Goal: Navigation & Orientation: Find specific page/section

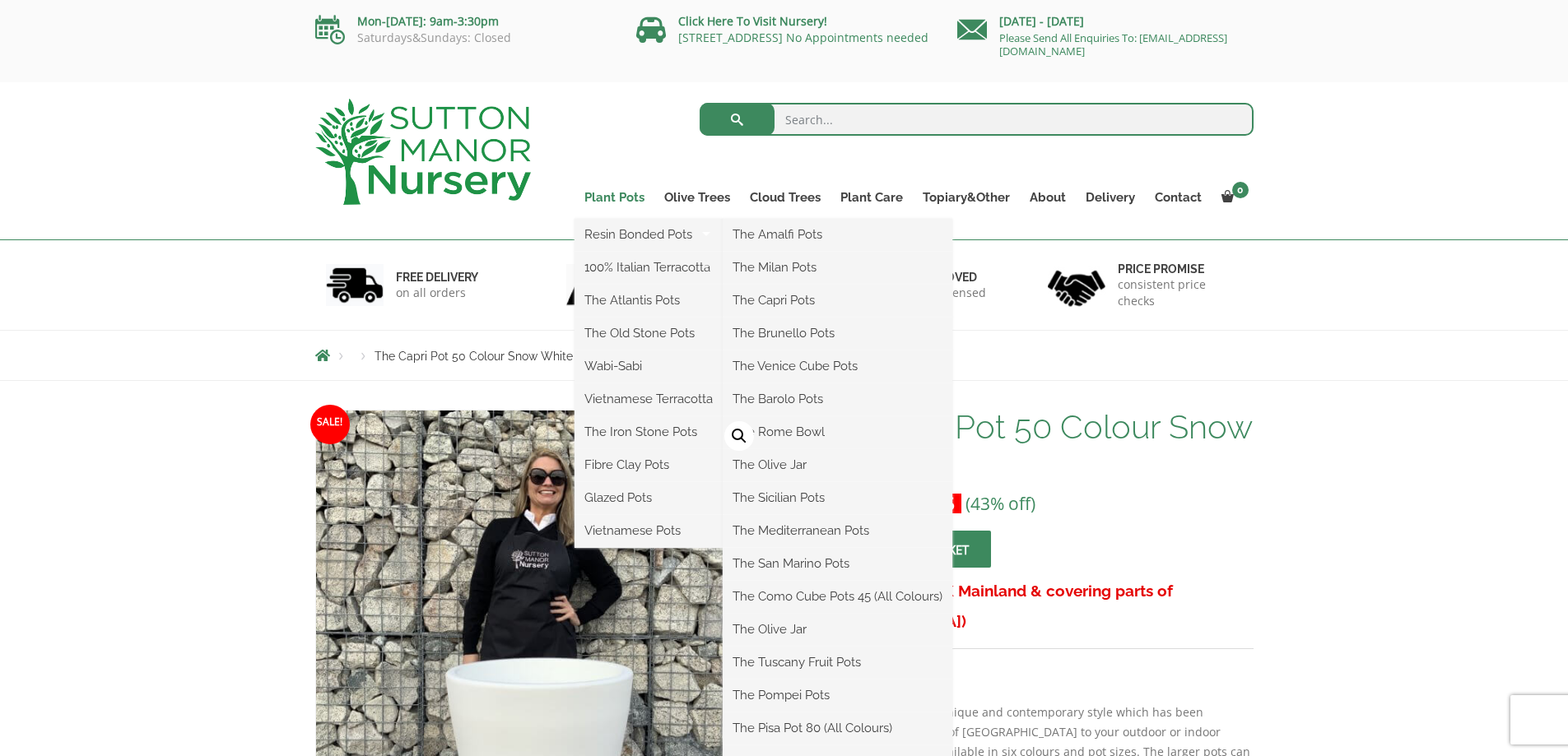
click at [616, 199] on link "Plant Pots" at bounding box center [614, 197] width 80 height 23
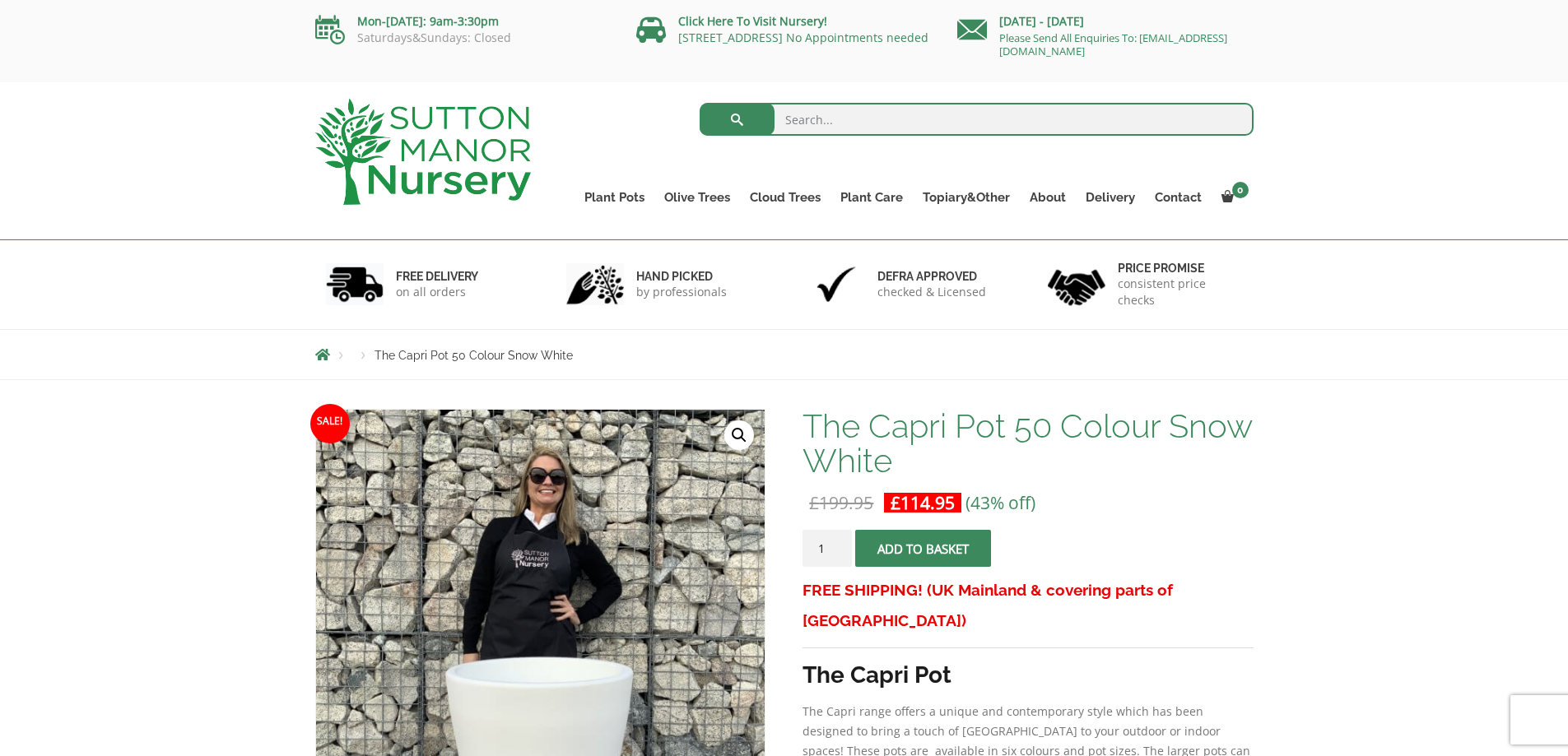
click at [434, 150] on img at bounding box center [423, 152] width 215 height 106
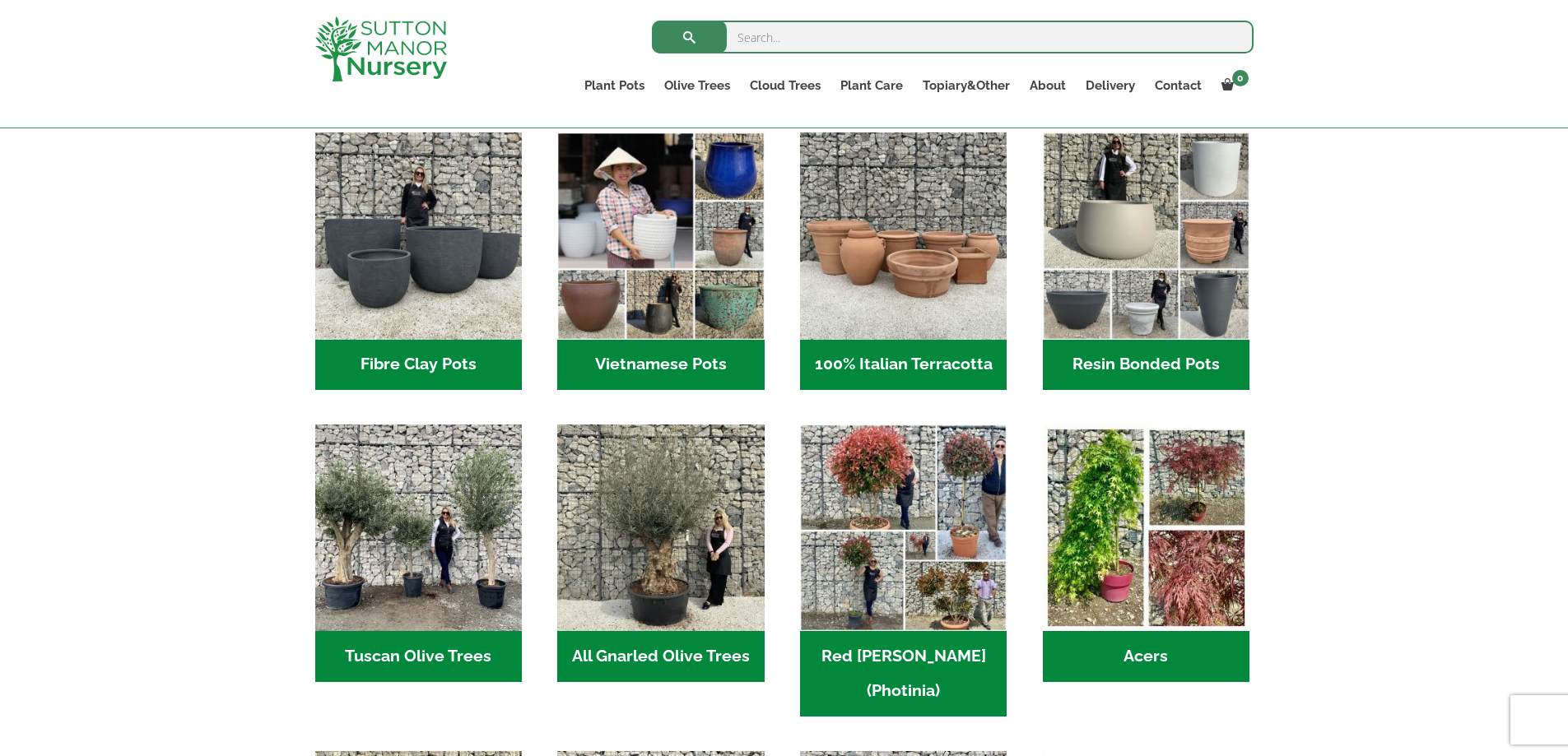
scroll to position [464, 0]
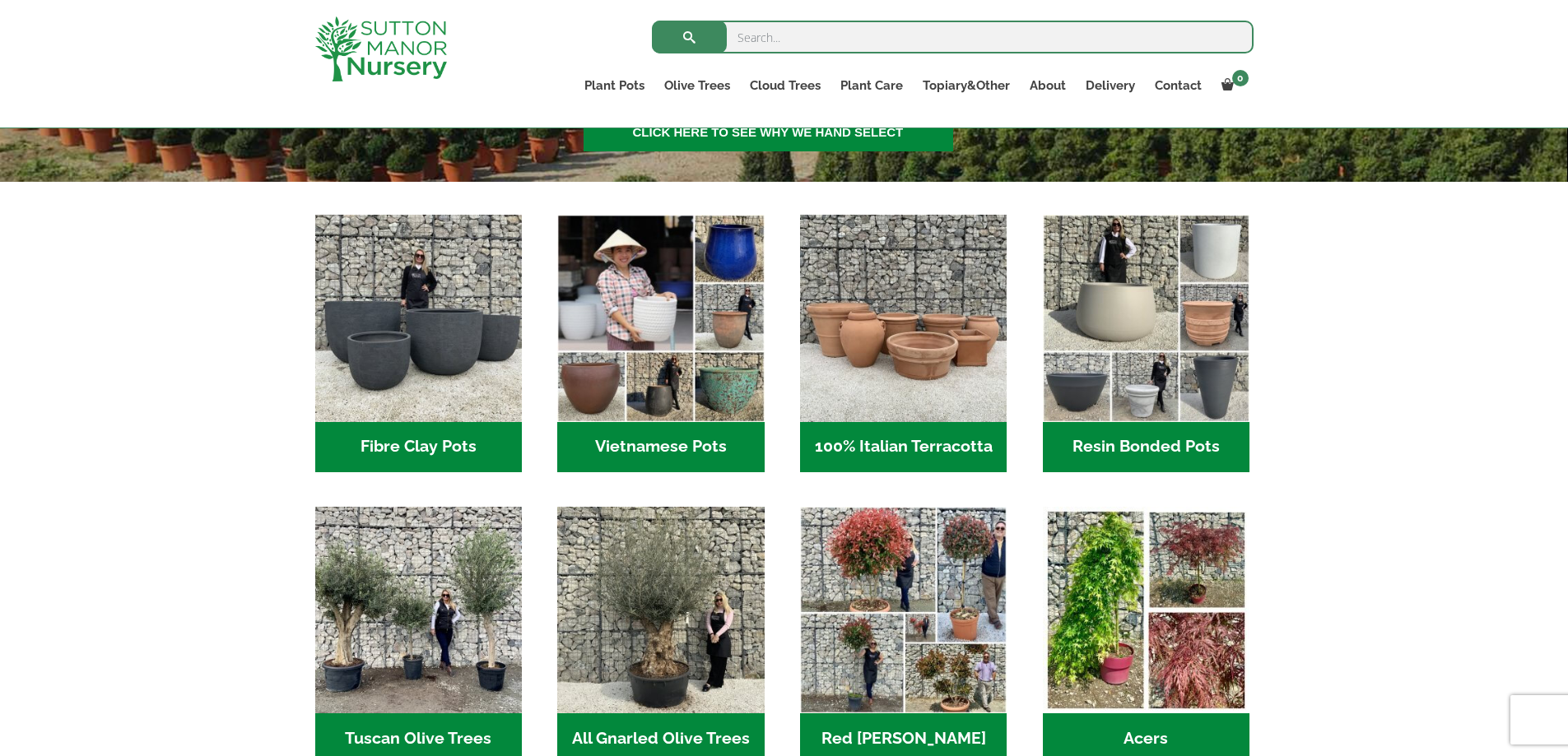
click at [1148, 440] on h2 "Resin Bonded Pots (218)" at bounding box center [1145, 448] width 206 height 51
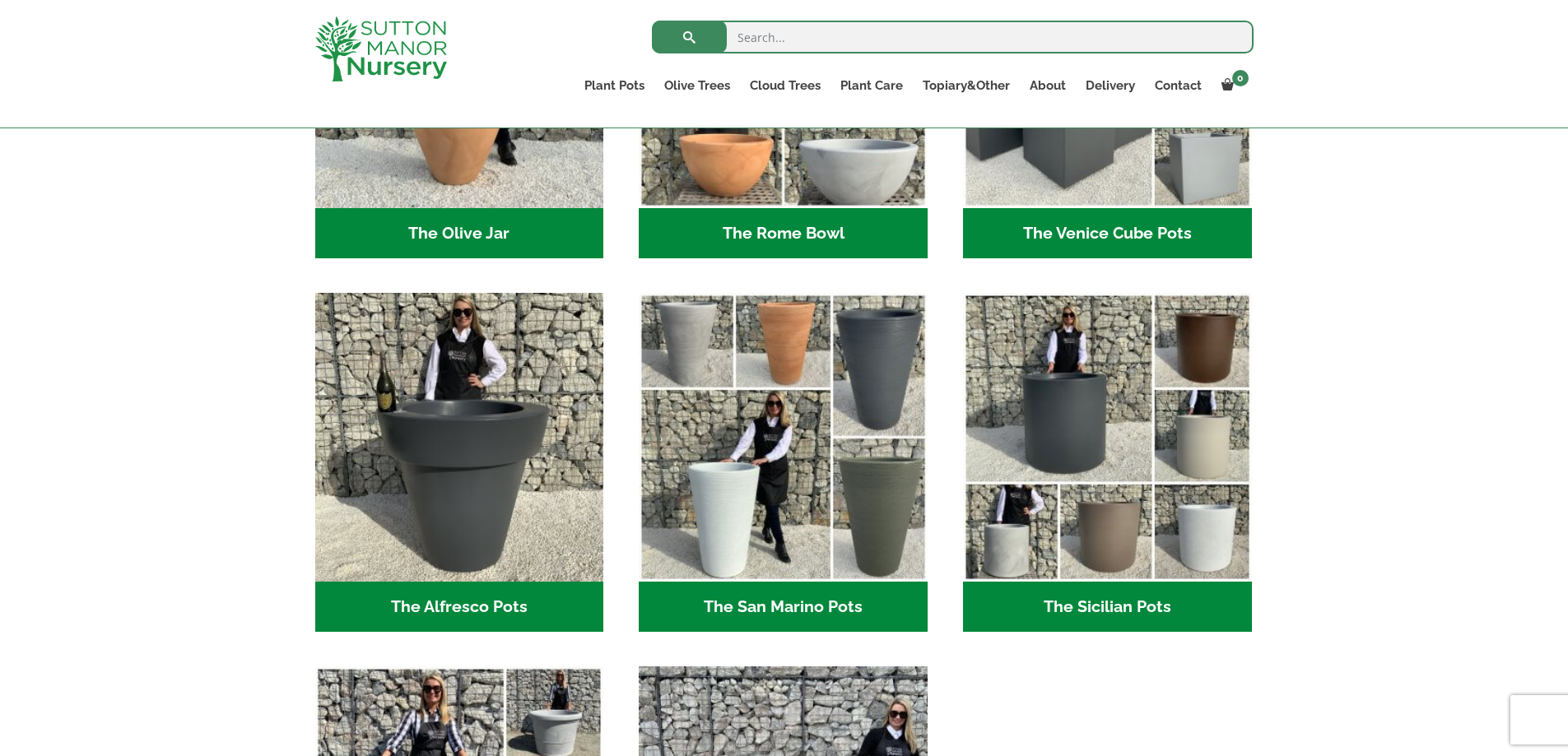
scroll to position [1945, 0]
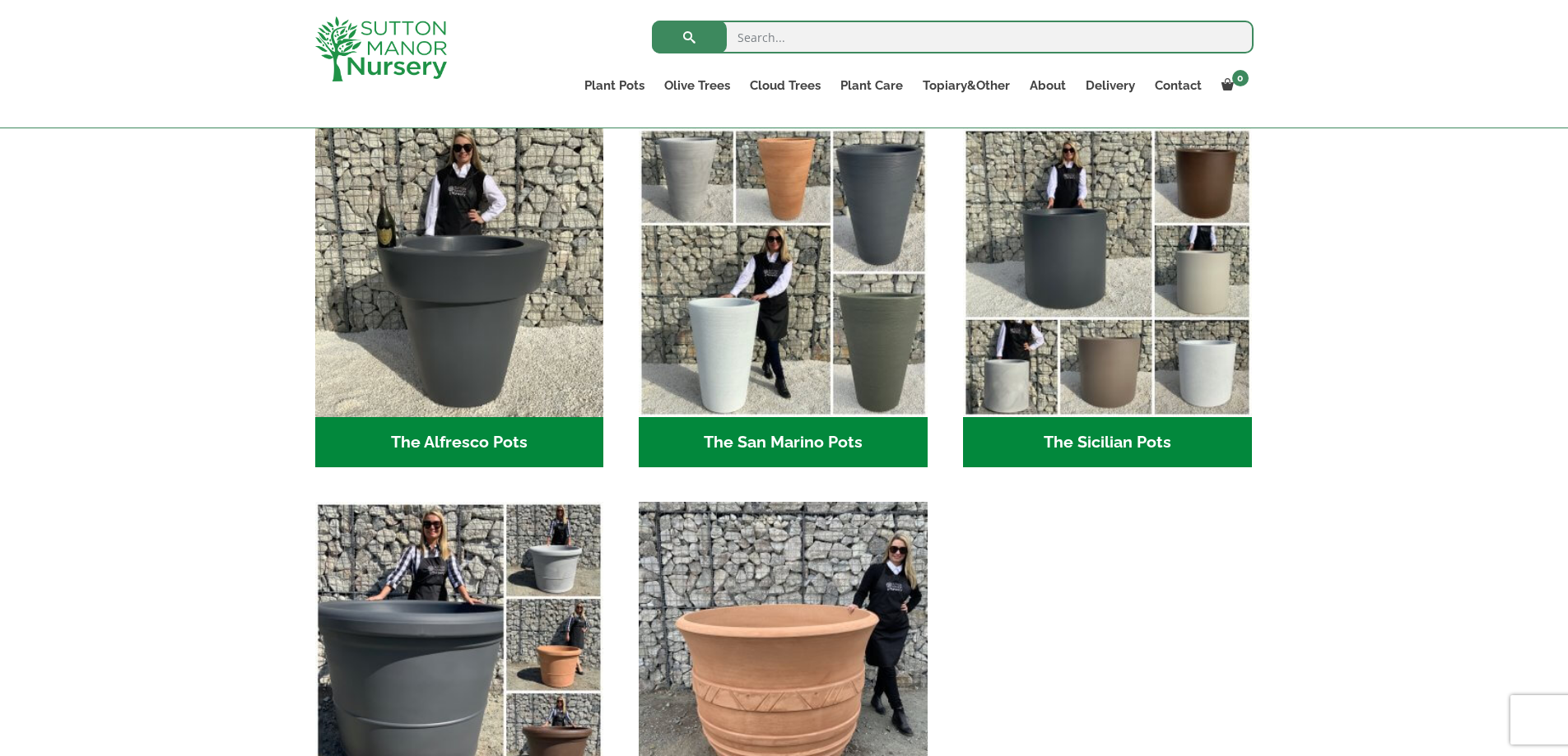
click at [1094, 438] on h2 "The Sicilian Pots (18)" at bounding box center [1108, 443] width 289 height 51
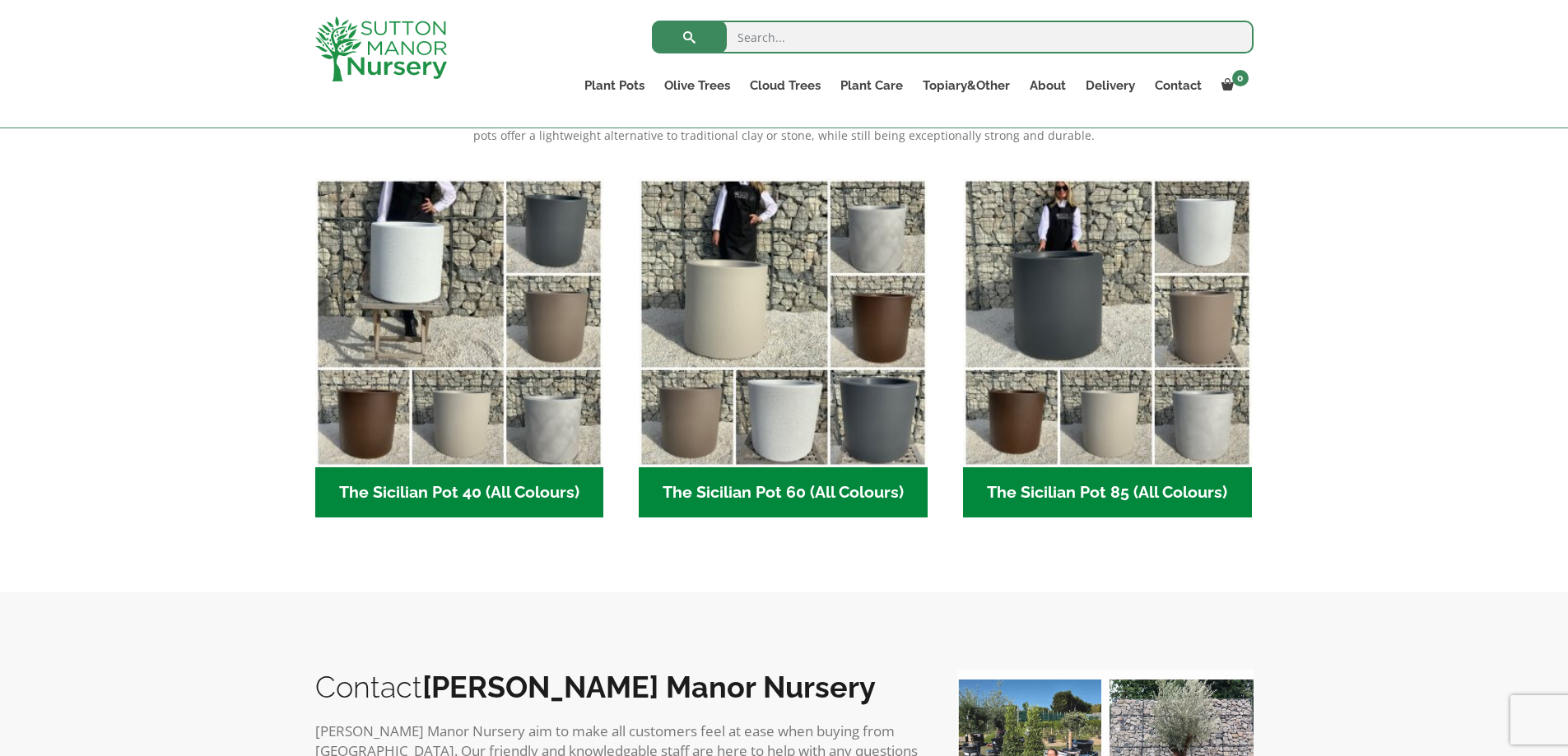
scroll to position [300, 0]
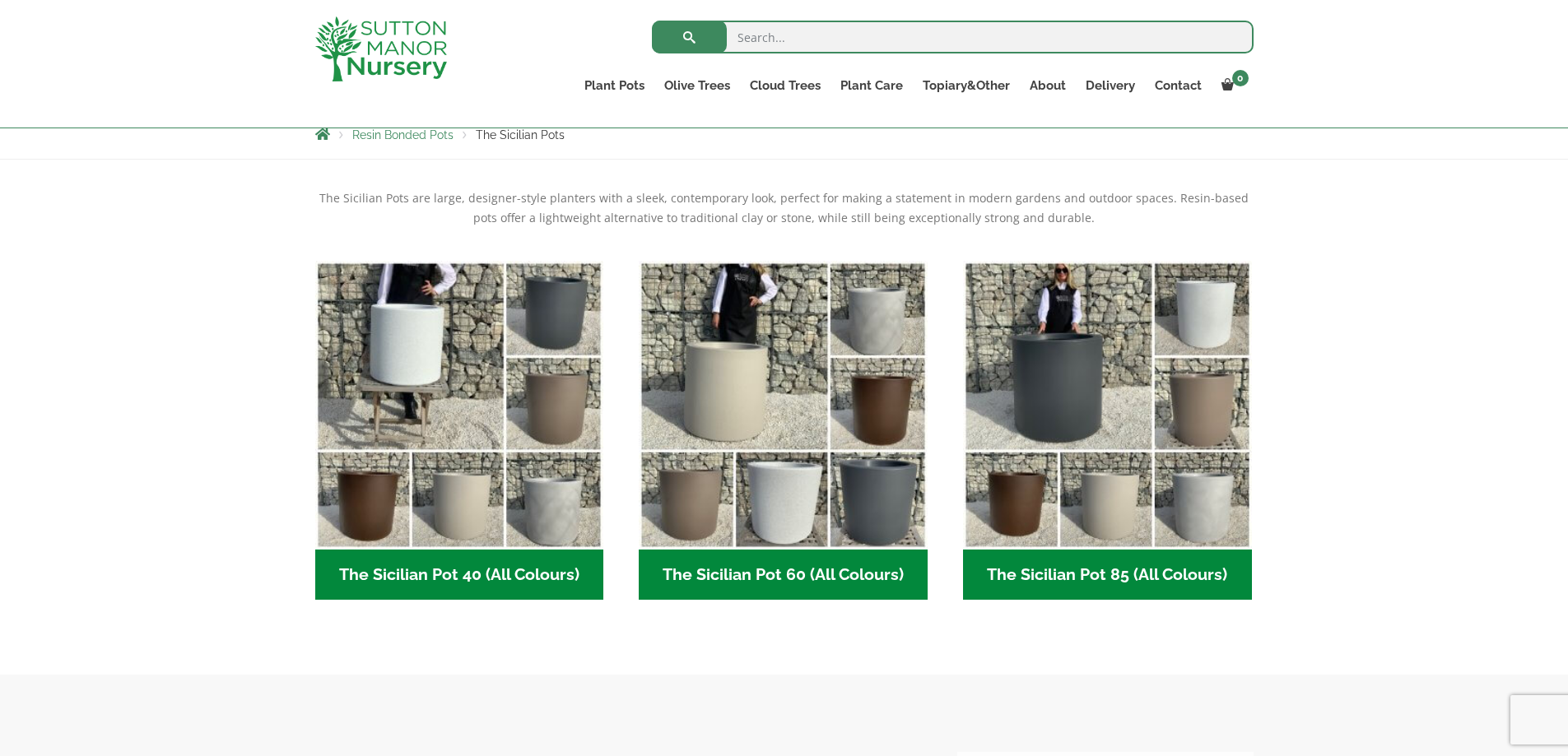
click at [769, 581] on h2 "The Sicilian Pot 60 (All Colours) (6)" at bounding box center [784, 575] width 289 height 51
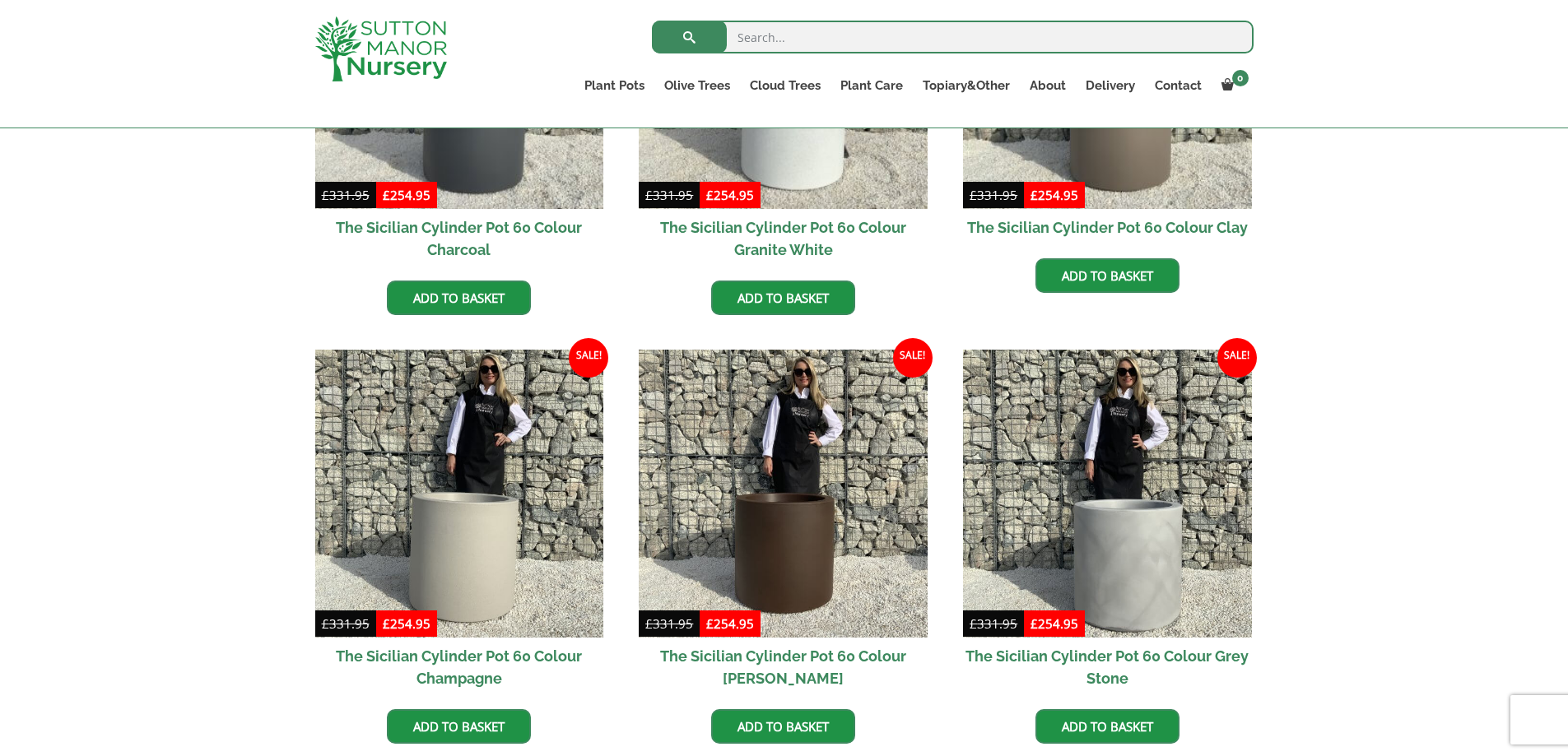
scroll to position [300, 0]
